Goal: Task Accomplishment & Management: Manage account settings

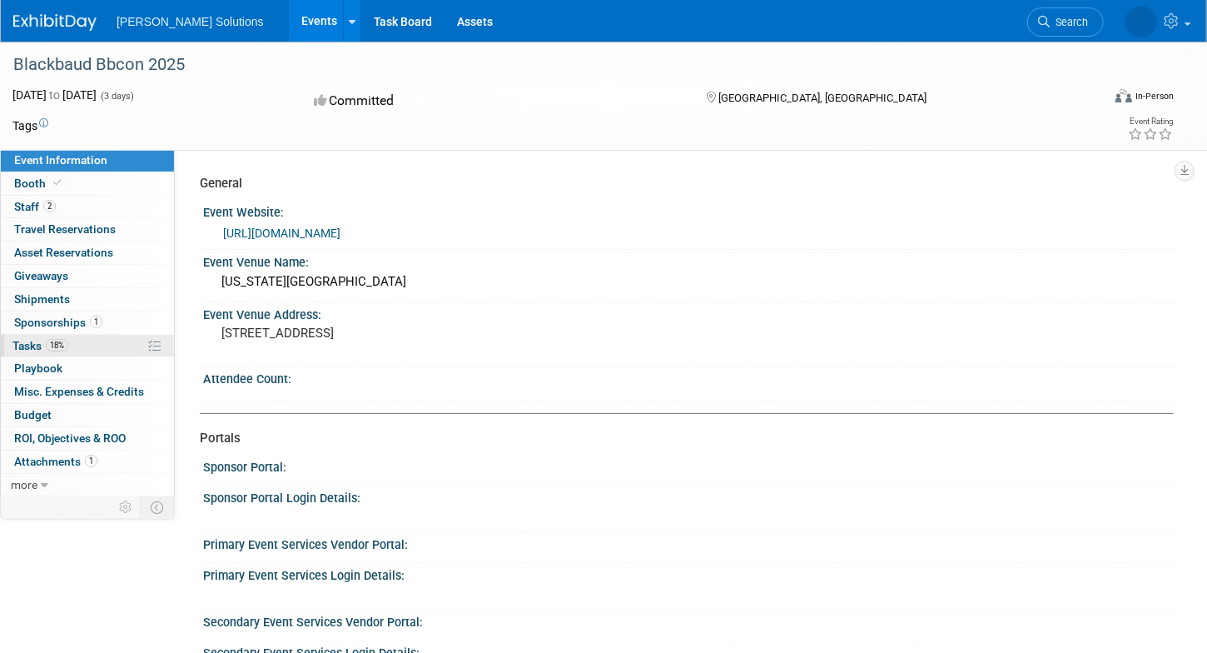
click at [83, 342] on link "18% Tasks 18%" at bounding box center [87, 346] width 173 height 22
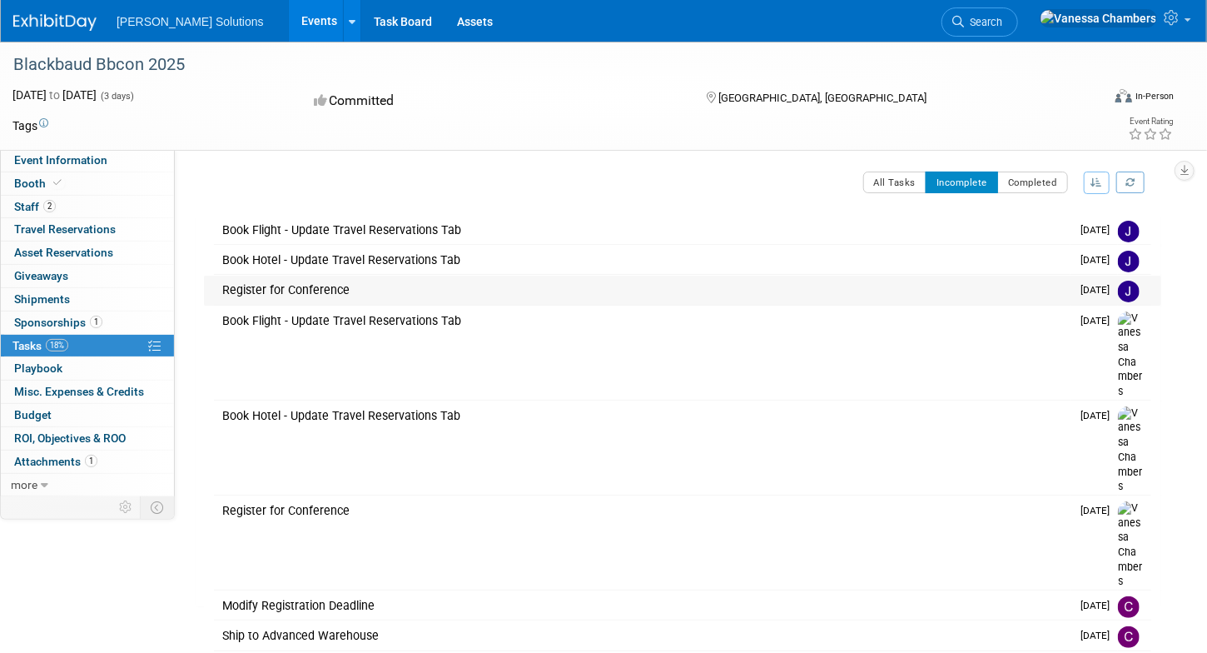
click at [332, 290] on div "Register for Conference" at bounding box center [642, 289] width 856 height 28
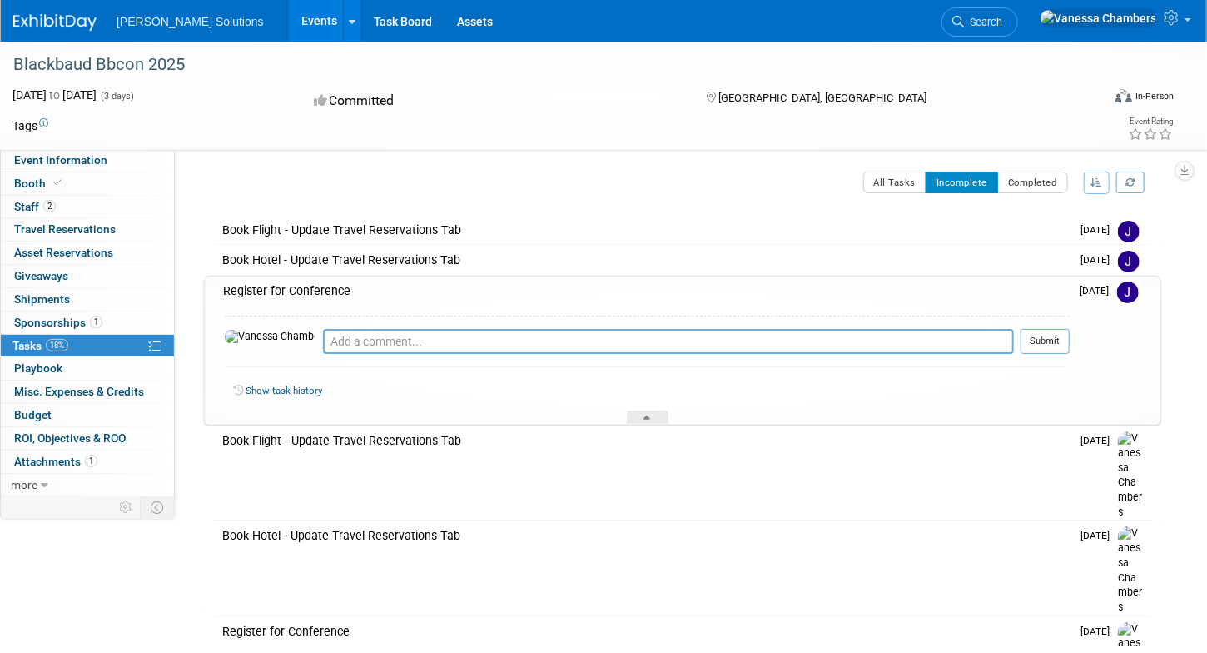
click at [620, 342] on textarea at bounding box center [668, 341] width 691 height 25
type textarea "Done"
click at [1052, 341] on button "Submit" at bounding box center [1044, 341] width 49 height 25
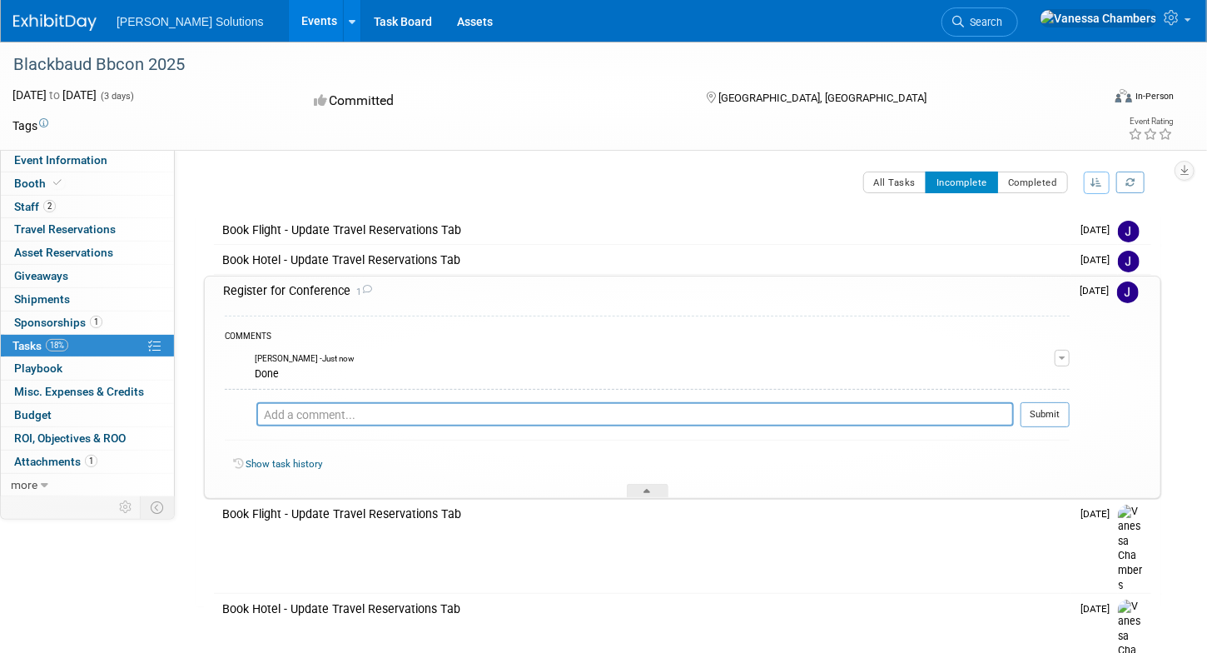
click at [1059, 356] on span "button" at bounding box center [1062, 357] width 7 height 3
click at [1018, 394] on button "Remove" at bounding box center [981, 405] width 72 height 22
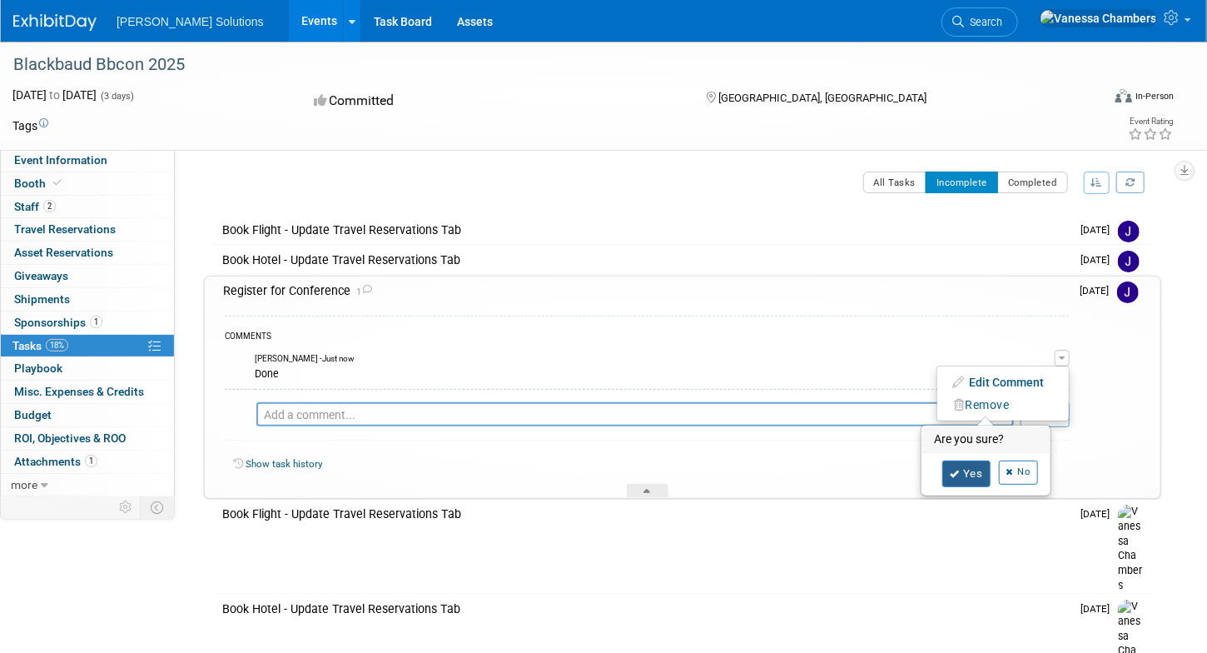
click at [965, 465] on link "Yes" at bounding box center [966, 473] width 48 height 27
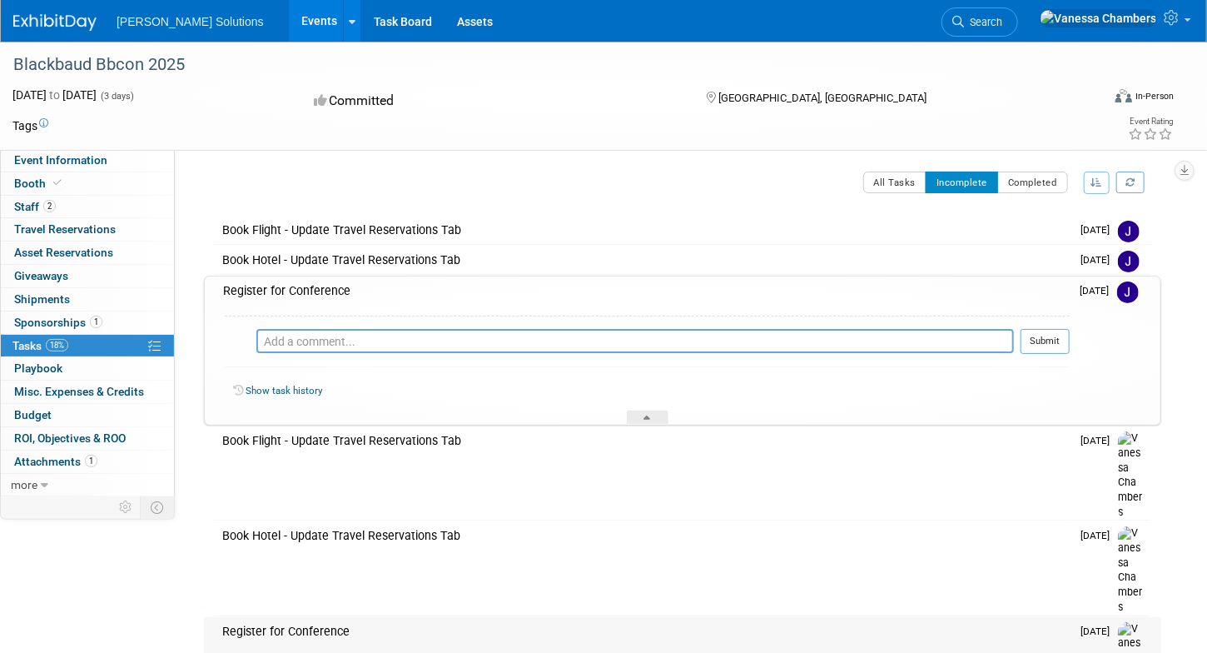
click at [325, 617] on div "Register for Conference" at bounding box center [642, 631] width 856 height 28
type textarea "Done [DATE]"
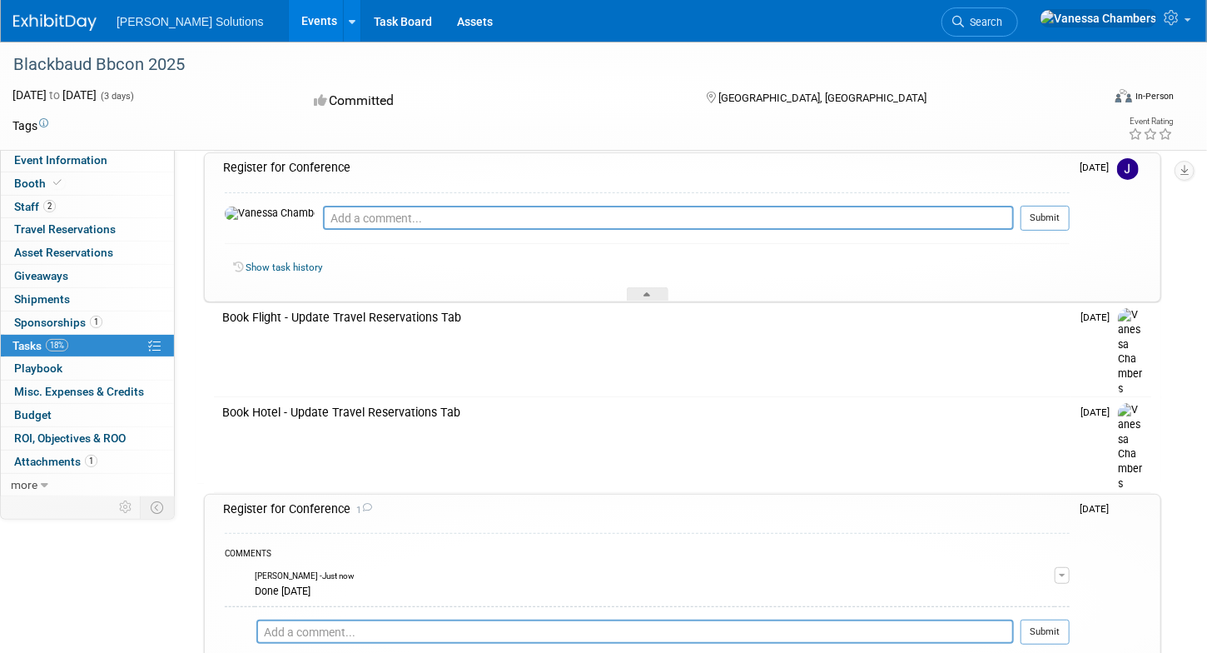
scroll to position [143, 0]
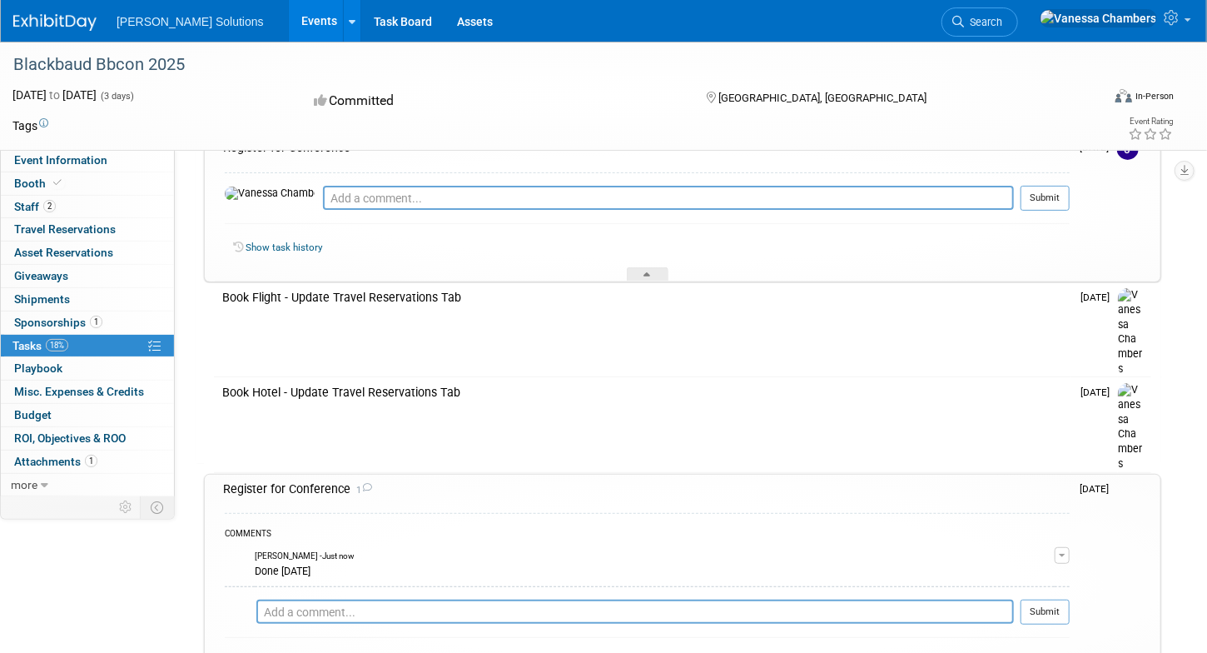
click at [448, 474] on div "Register for Conference 1" at bounding box center [642, 488] width 855 height 28
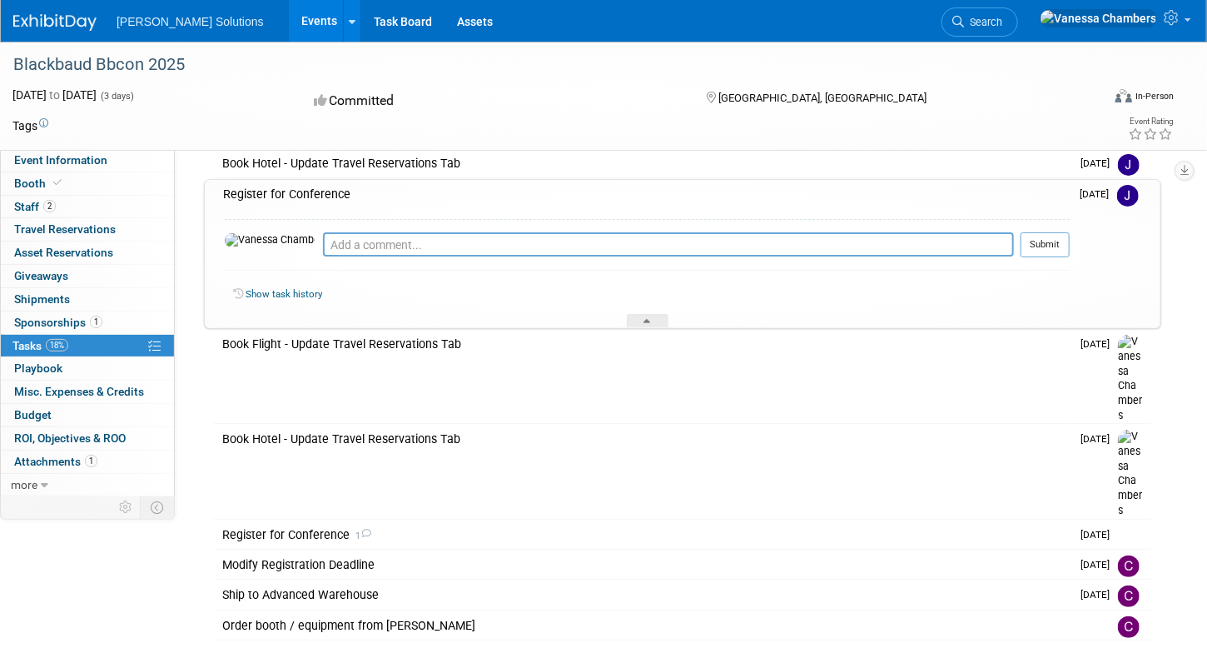
click at [1124, 196] on img at bounding box center [1128, 196] width 22 height 22
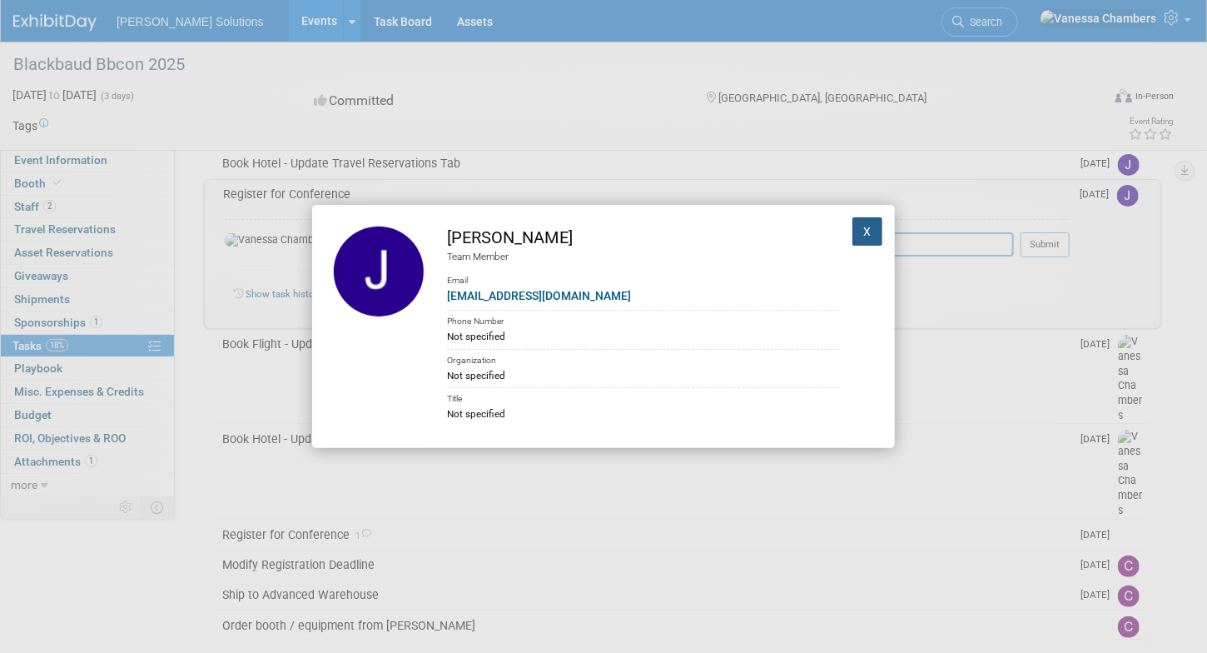
click at [852, 226] on button "X" at bounding box center [867, 231] width 30 height 28
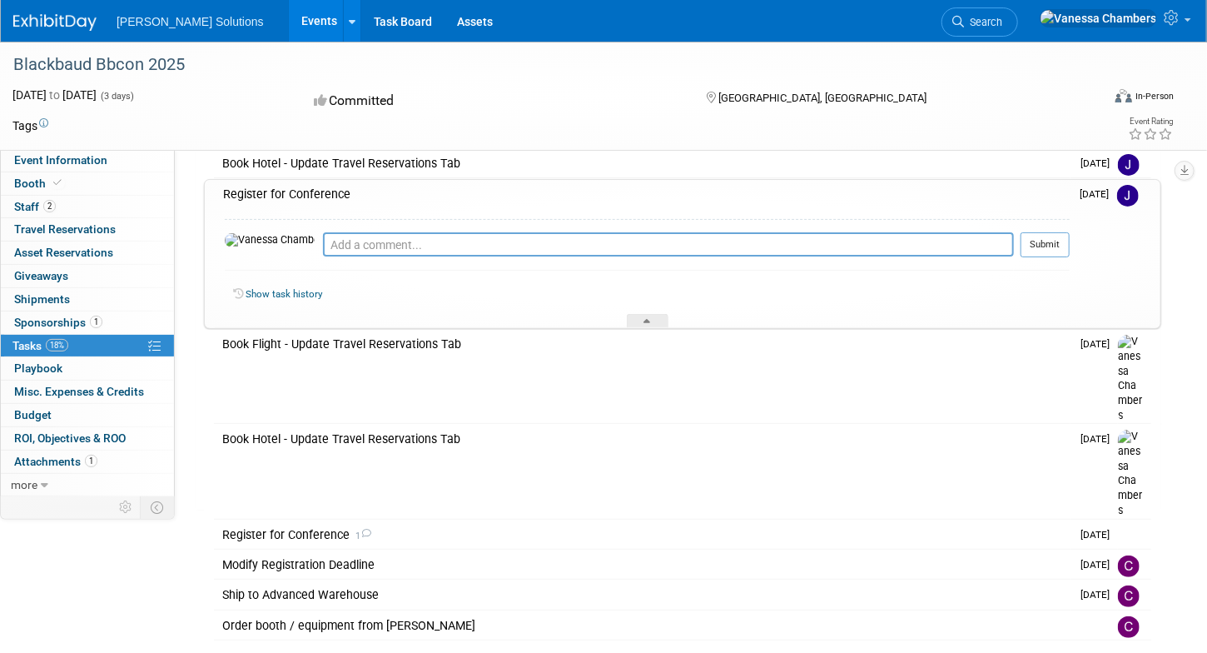
click at [1192, 310] on div "Event Information Event Info Booth Booth 2 Staff 2 Staff 0 Travel Reservations …" at bounding box center [603, 282] width 1207 height 675
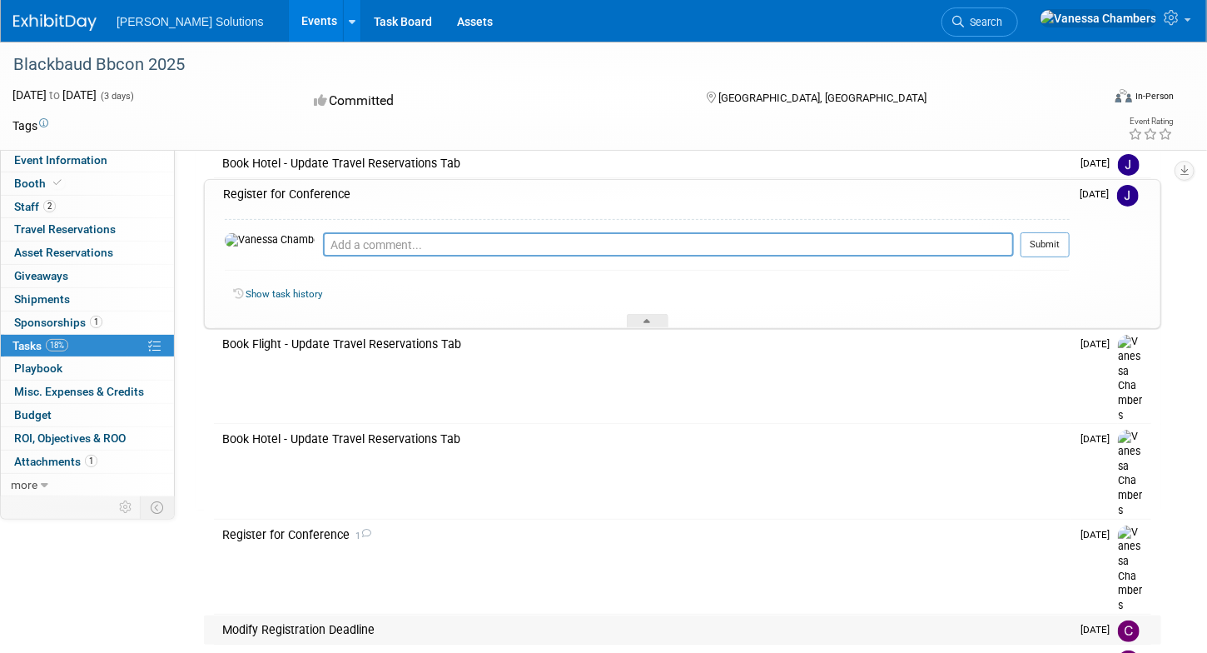
click at [344, 615] on div "Modify Registration Deadline" at bounding box center [642, 629] width 856 height 28
click at [344, 616] on div "Modify Registration Deadline" at bounding box center [642, 630] width 855 height 28
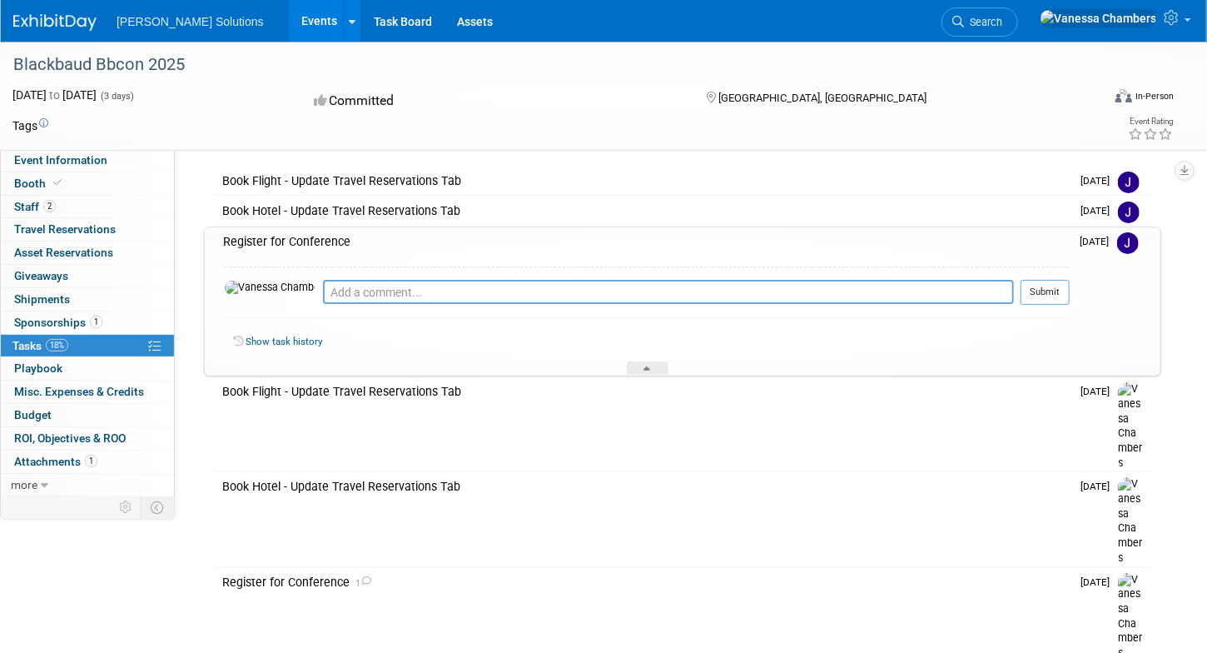
scroll to position [13, 0]
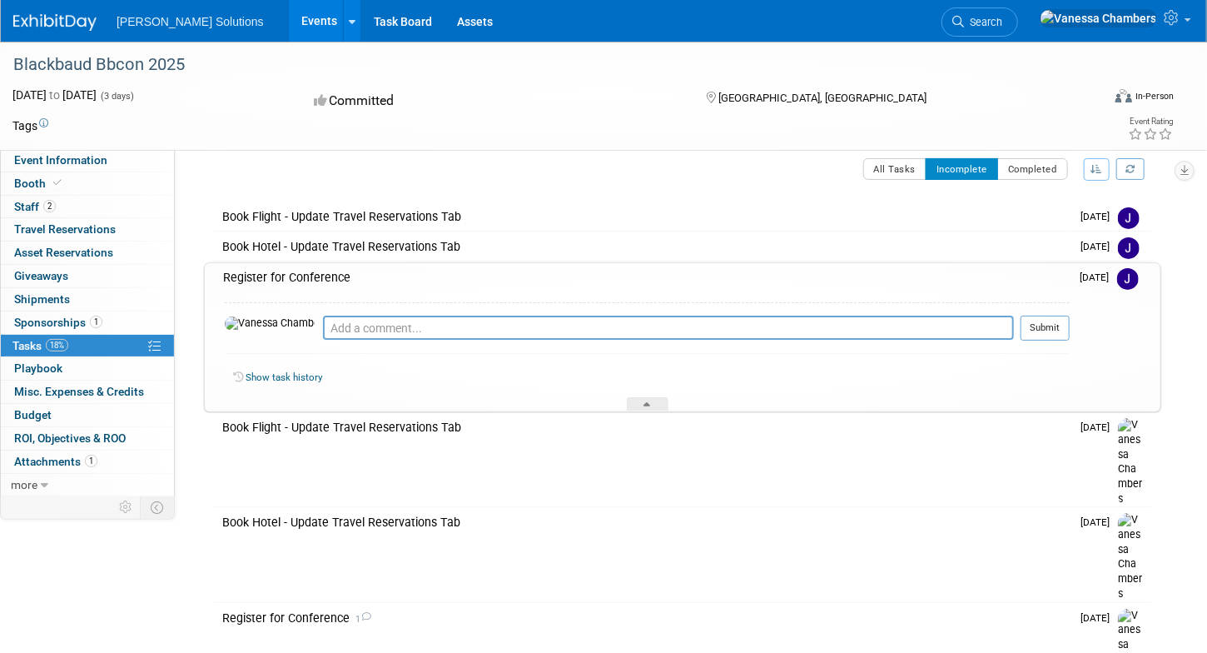
click at [329, 275] on div "Register for Conference" at bounding box center [642, 277] width 855 height 28
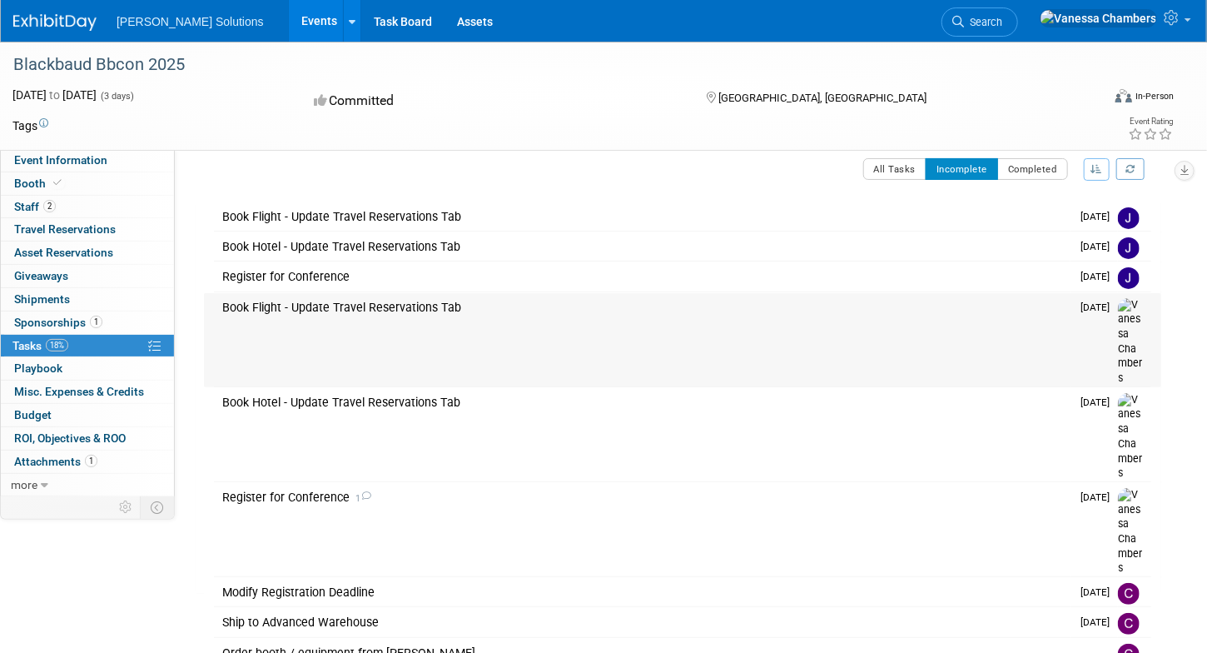
scroll to position [0, 0]
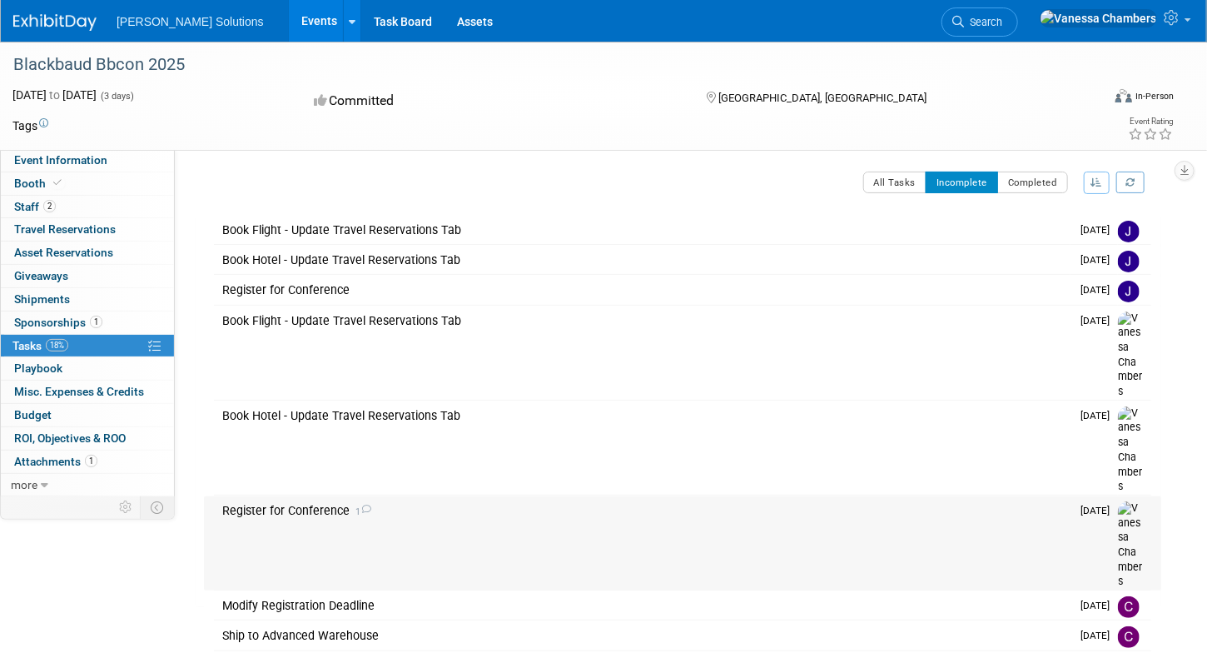
click at [322, 496] on div "Register for Conference 1" at bounding box center [642, 510] width 856 height 28
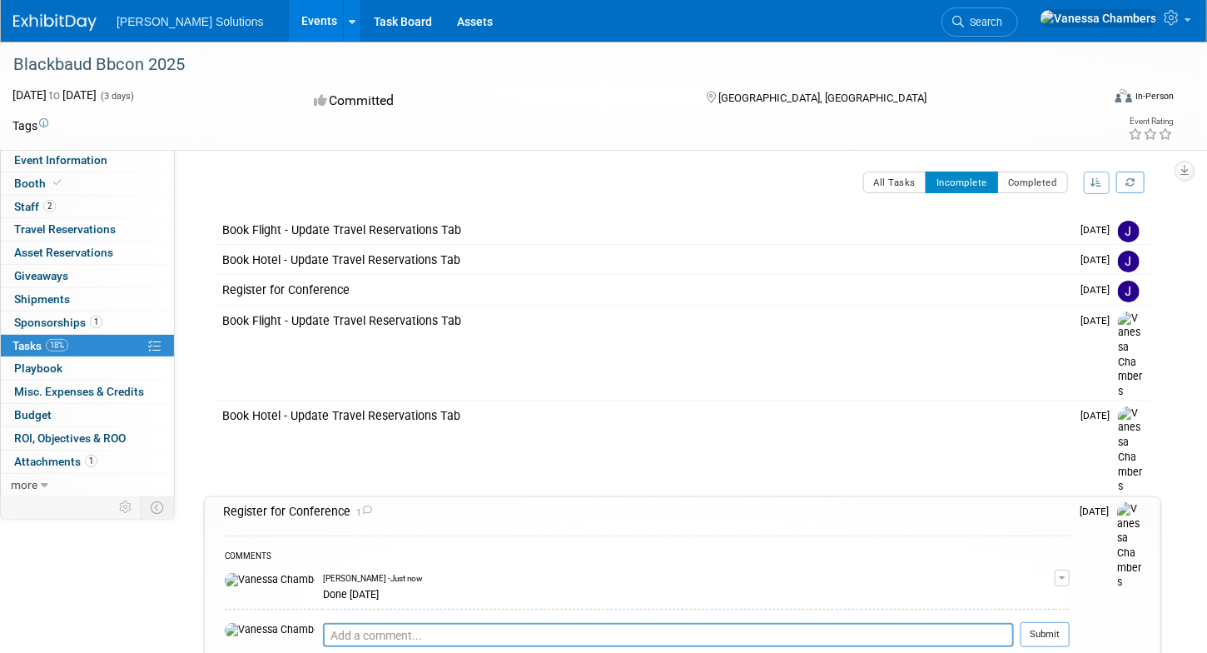
click at [284, 497] on div "Register for Conference 1" at bounding box center [642, 511] width 855 height 28
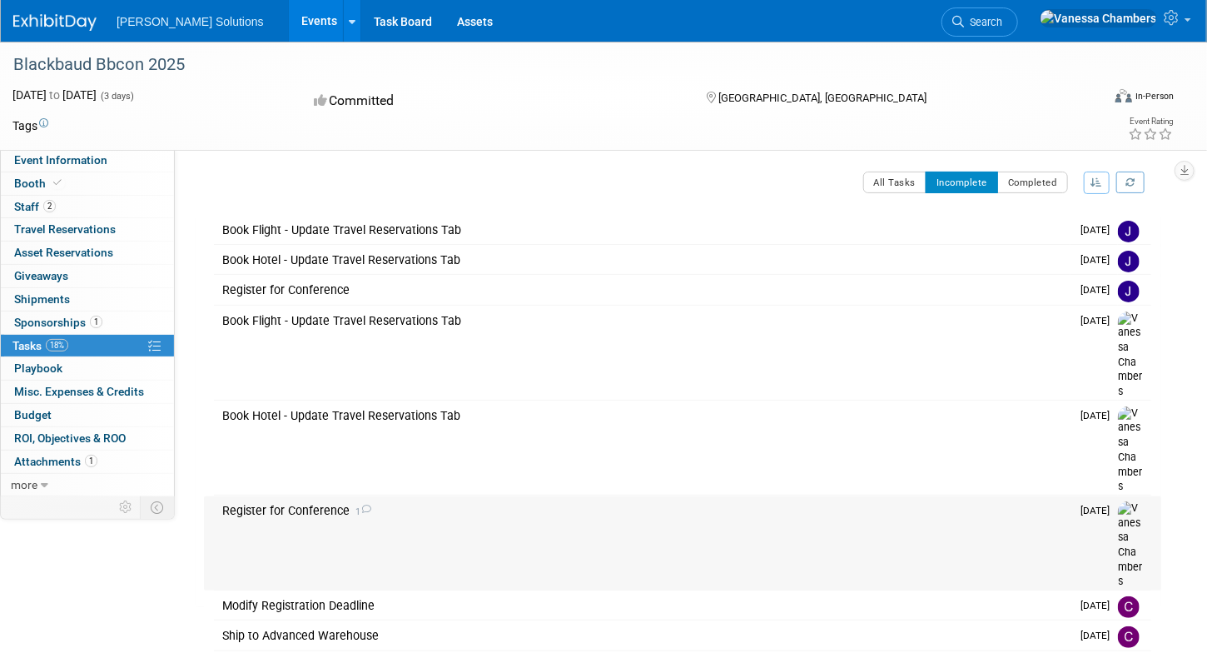
click at [284, 496] on div "Register for Conference 1" at bounding box center [642, 510] width 856 height 28
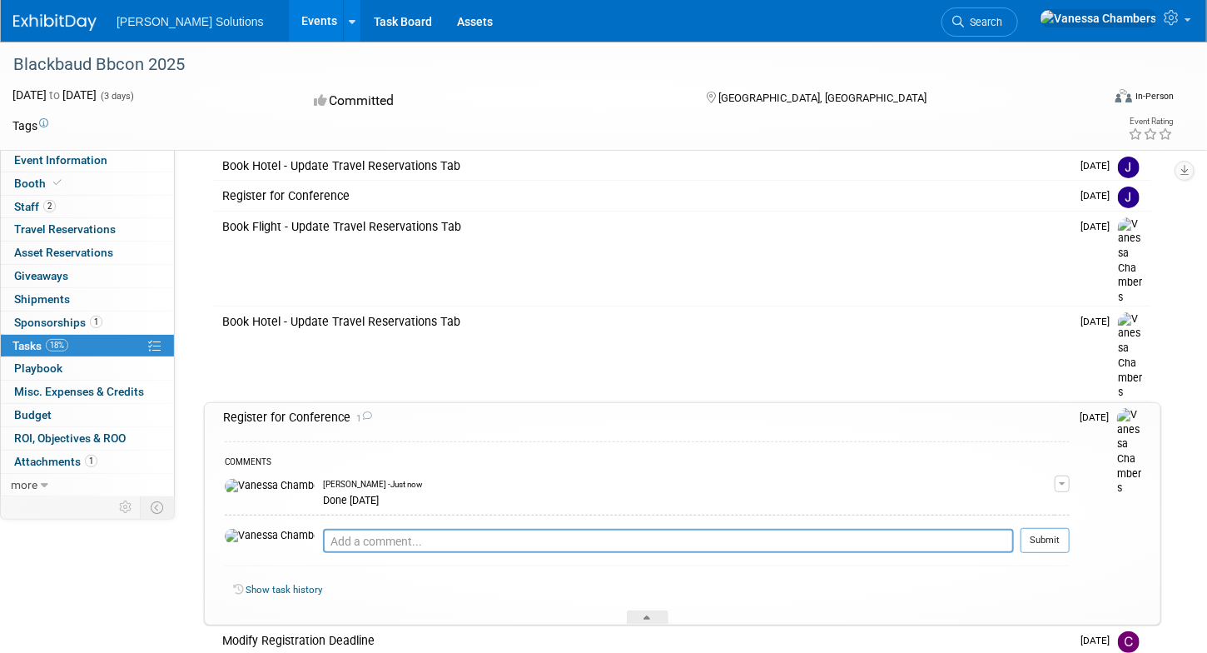
scroll to position [97, 0]
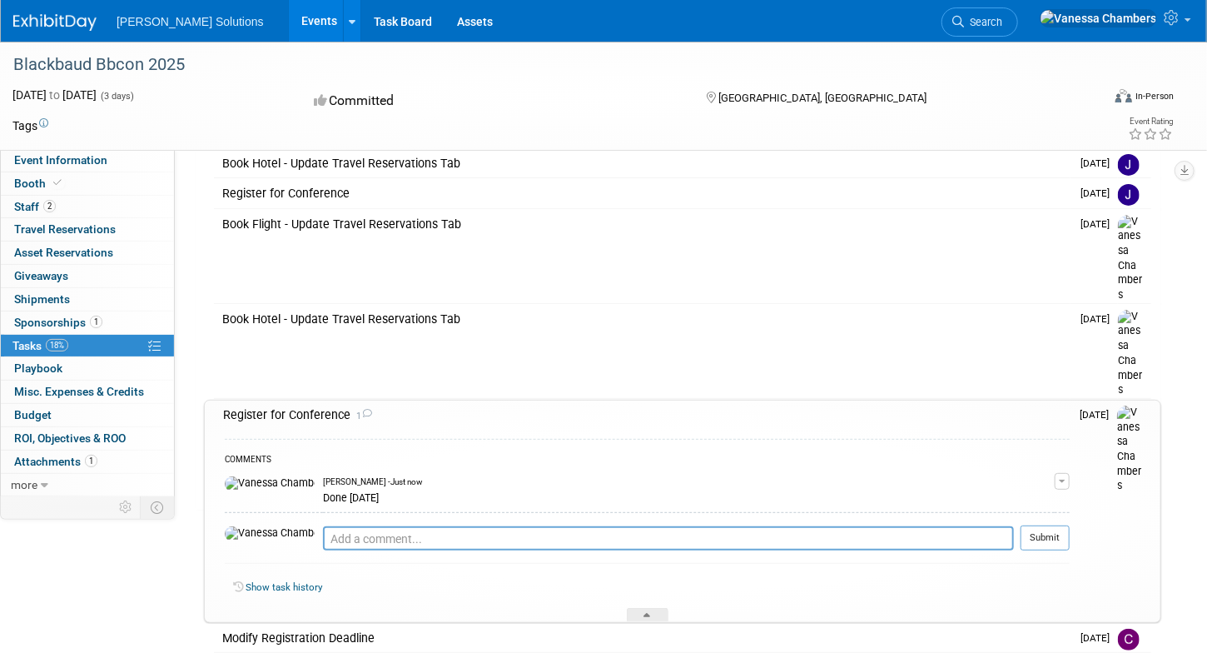
click at [265, 400] on div "Register for Conference 1" at bounding box center [642, 414] width 855 height 28
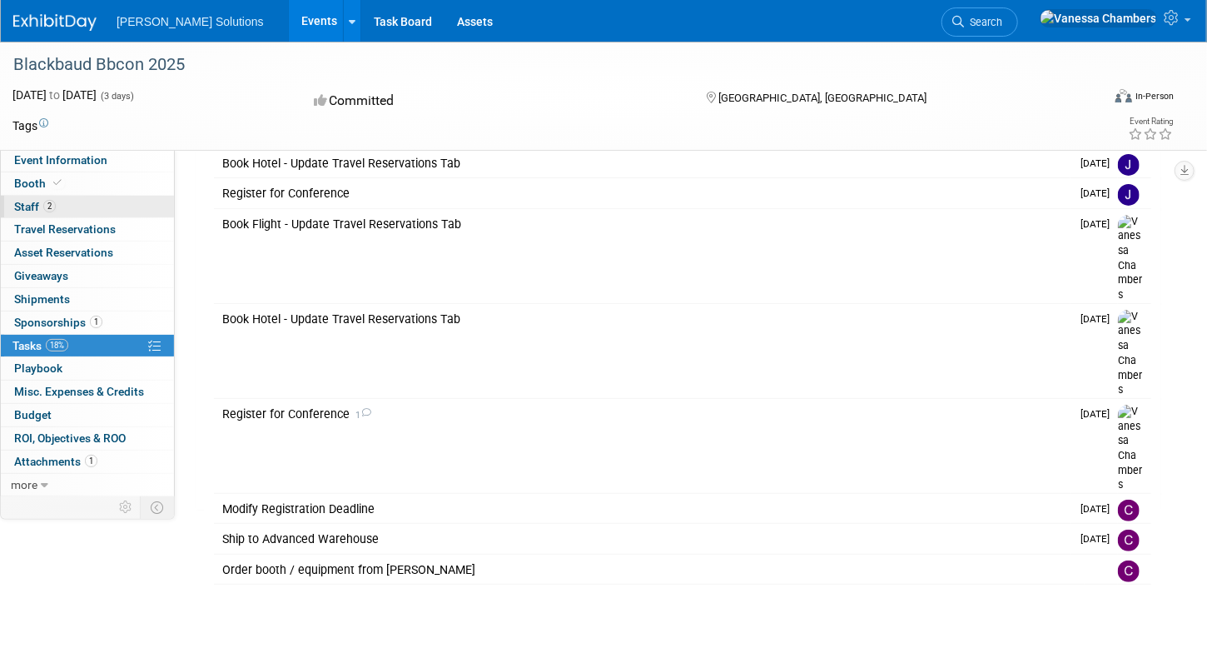
click at [32, 206] on span "Staff 2" at bounding box center [35, 206] width 42 height 13
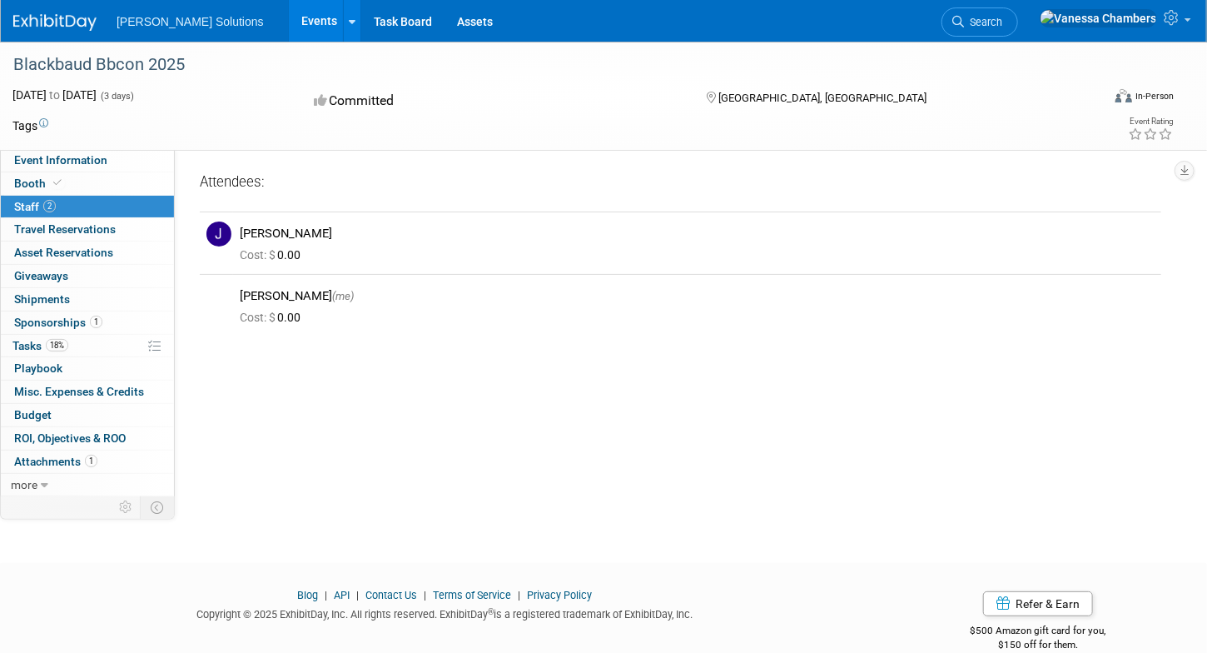
click at [32, 206] on span "Staff 2" at bounding box center [35, 206] width 42 height 13
click at [28, 345] on span "Tasks 18%" at bounding box center [40, 345] width 56 height 13
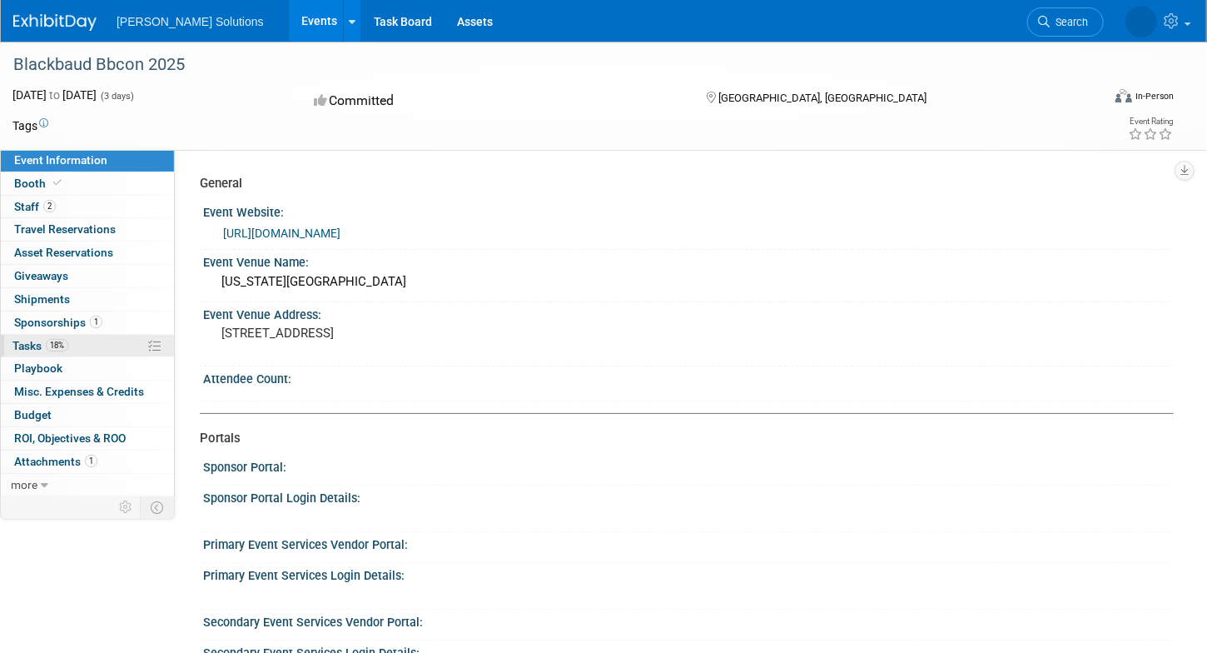
click at [158, 345] on icon at bounding box center [154, 346] width 12 height 12
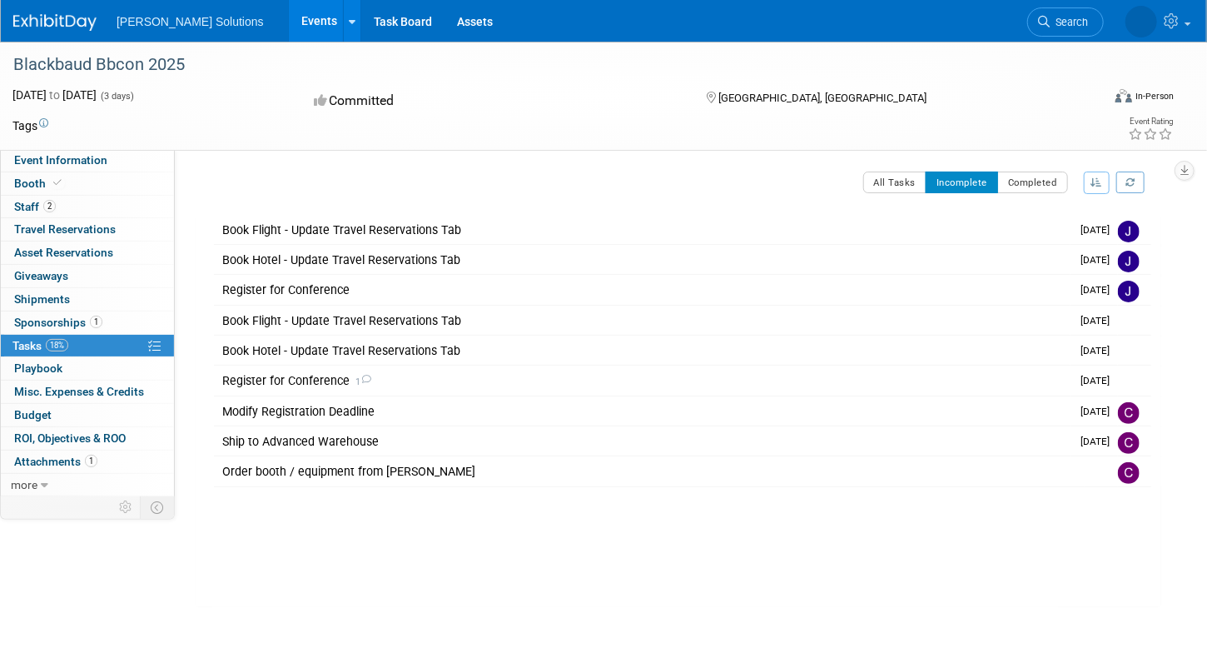
click at [158, 345] on icon at bounding box center [154, 346] width 12 height 12
